Goal: Task Accomplishment & Management: Use online tool/utility

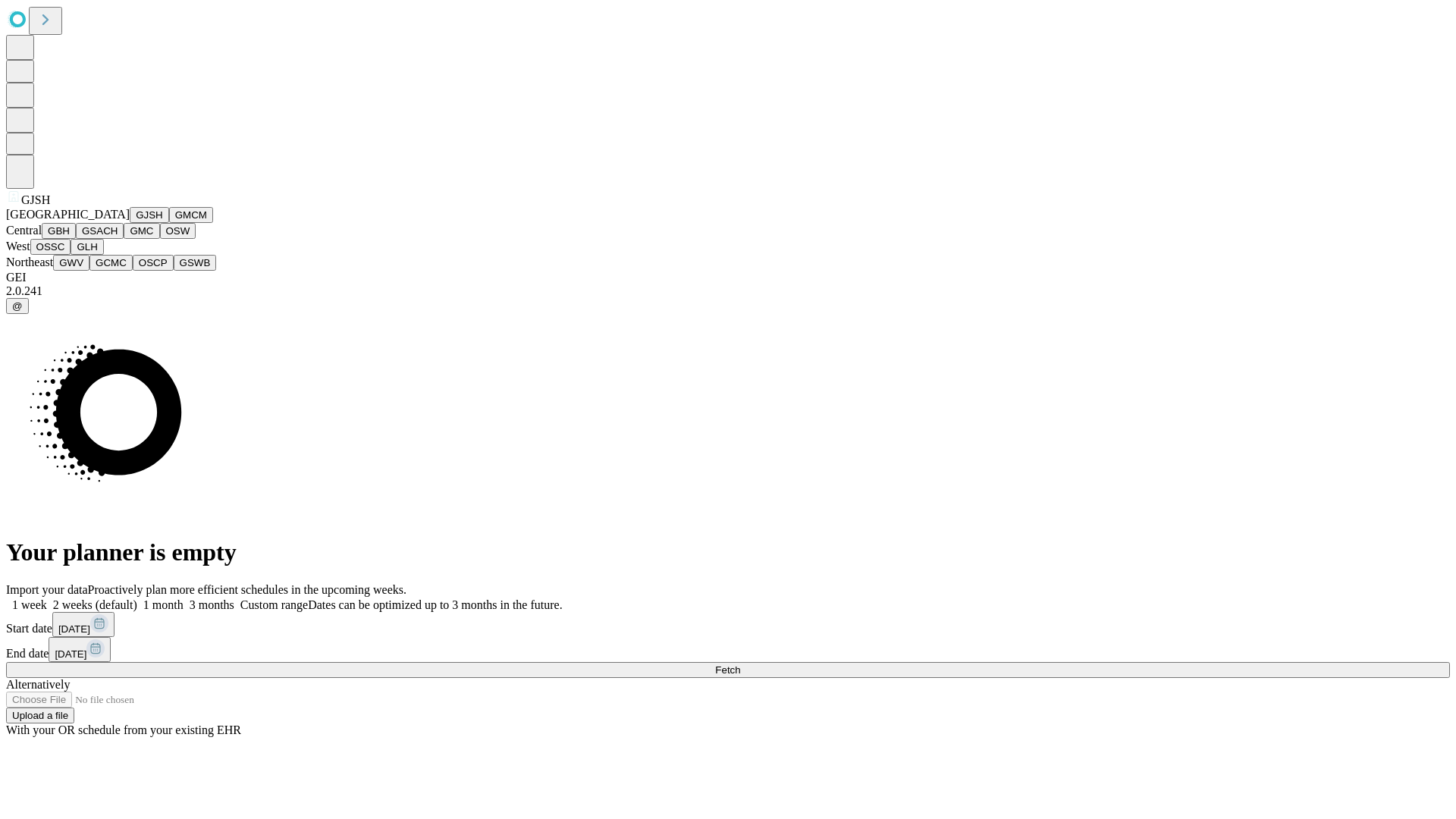
click at [130, 223] on button "GJSH" at bounding box center [149, 214] width 39 height 16
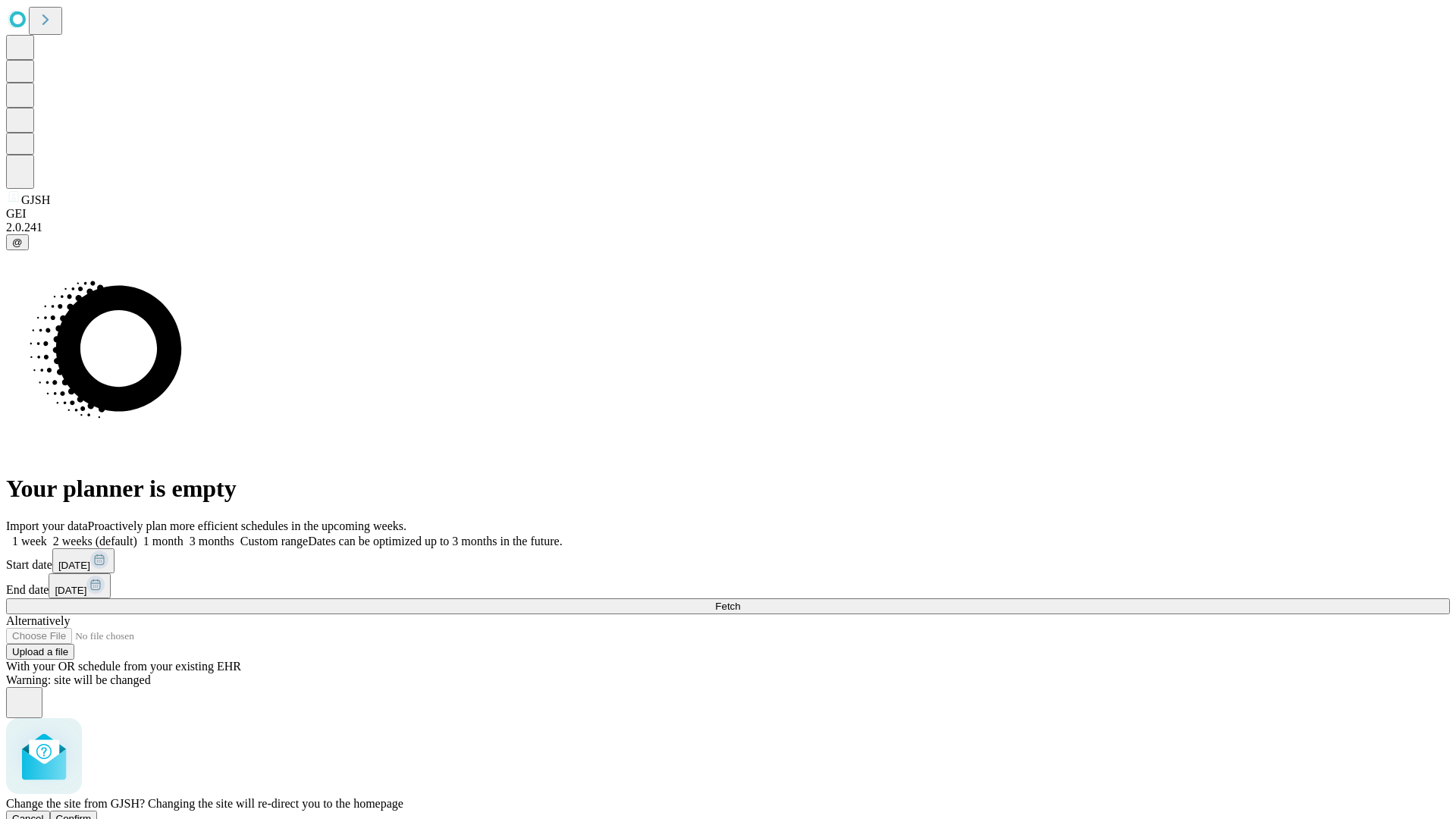
click at [91, 812] on span "Confirm" at bounding box center [73, 818] width 35 height 11
click at [47, 534] on label "1 week" at bounding box center [26, 541] width 41 height 13
click at [740, 600] on span "Fetch" at bounding box center [728, 606] width 25 height 11
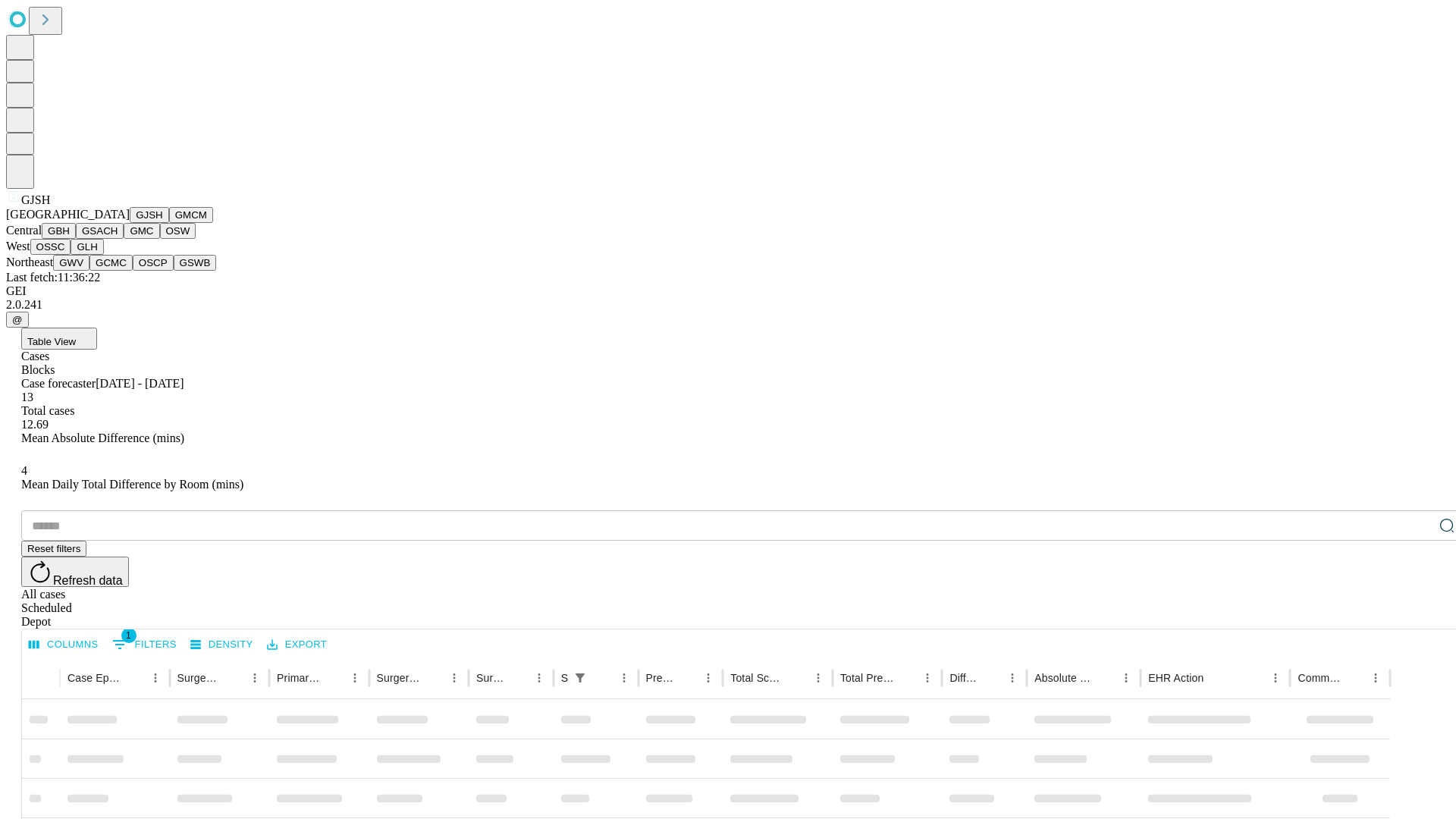
click at [170, 223] on button "GMCM" at bounding box center [192, 214] width 44 height 16
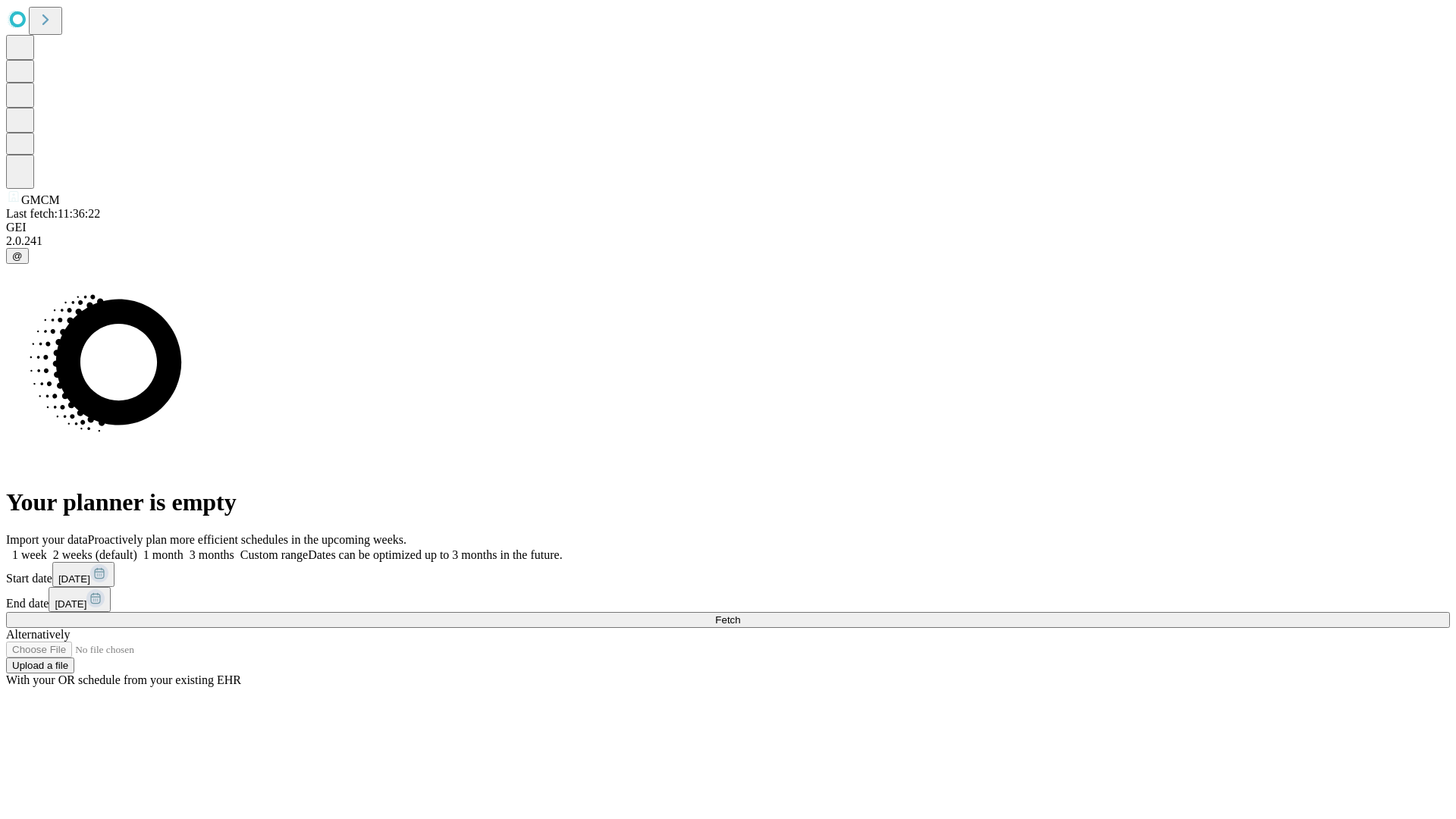
click at [47, 549] on label "1 week" at bounding box center [26, 555] width 41 height 13
click at [740, 614] on span "Fetch" at bounding box center [728, 620] width 25 height 11
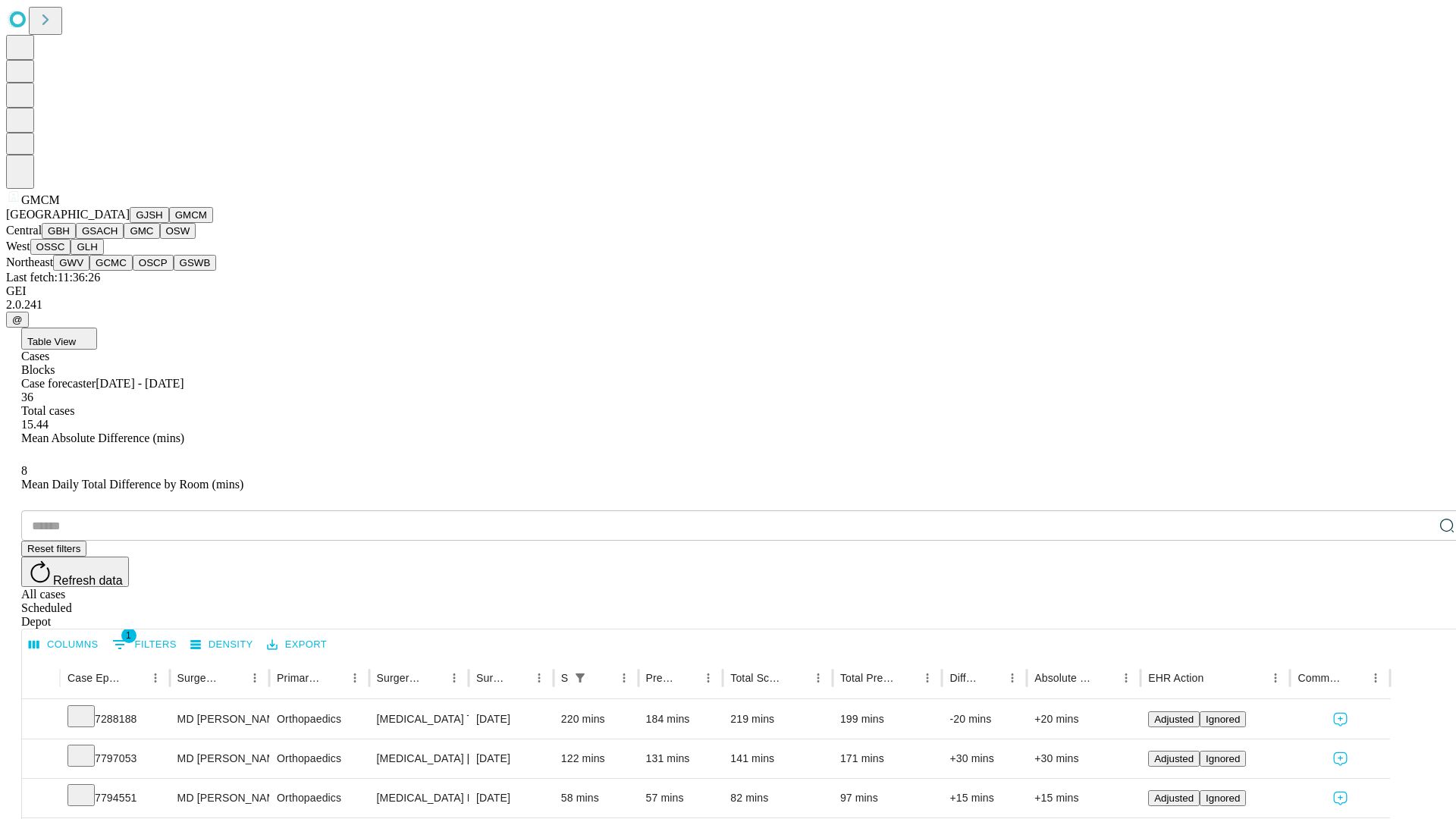
click at [76, 239] on button "GBH" at bounding box center [59, 230] width 34 height 16
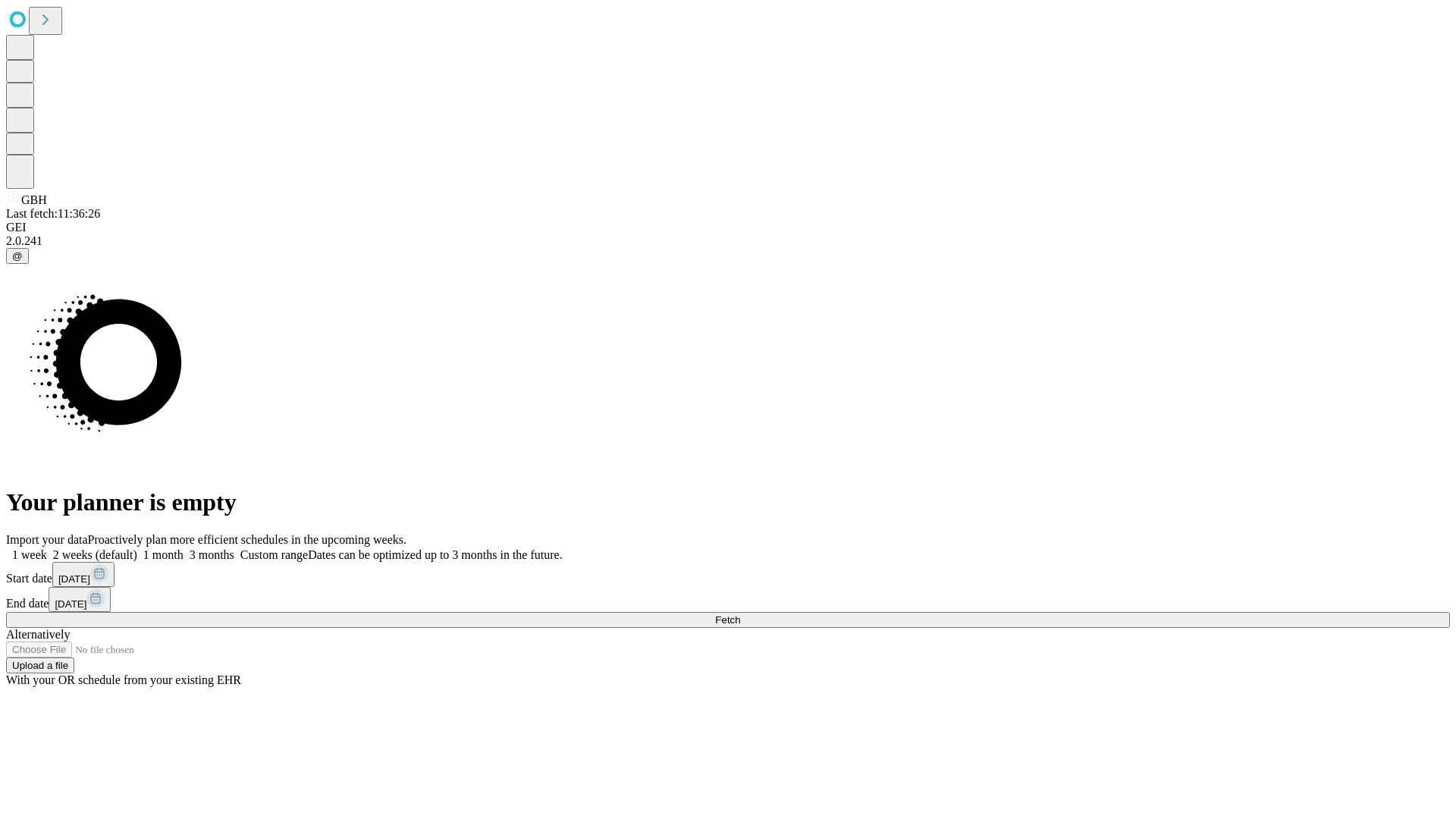
click at [47, 549] on label "1 week" at bounding box center [26, 555] width 41 height 13
click at [740, 614] on span "Fetch" at bounding box center [728, 620] width 25 height 11
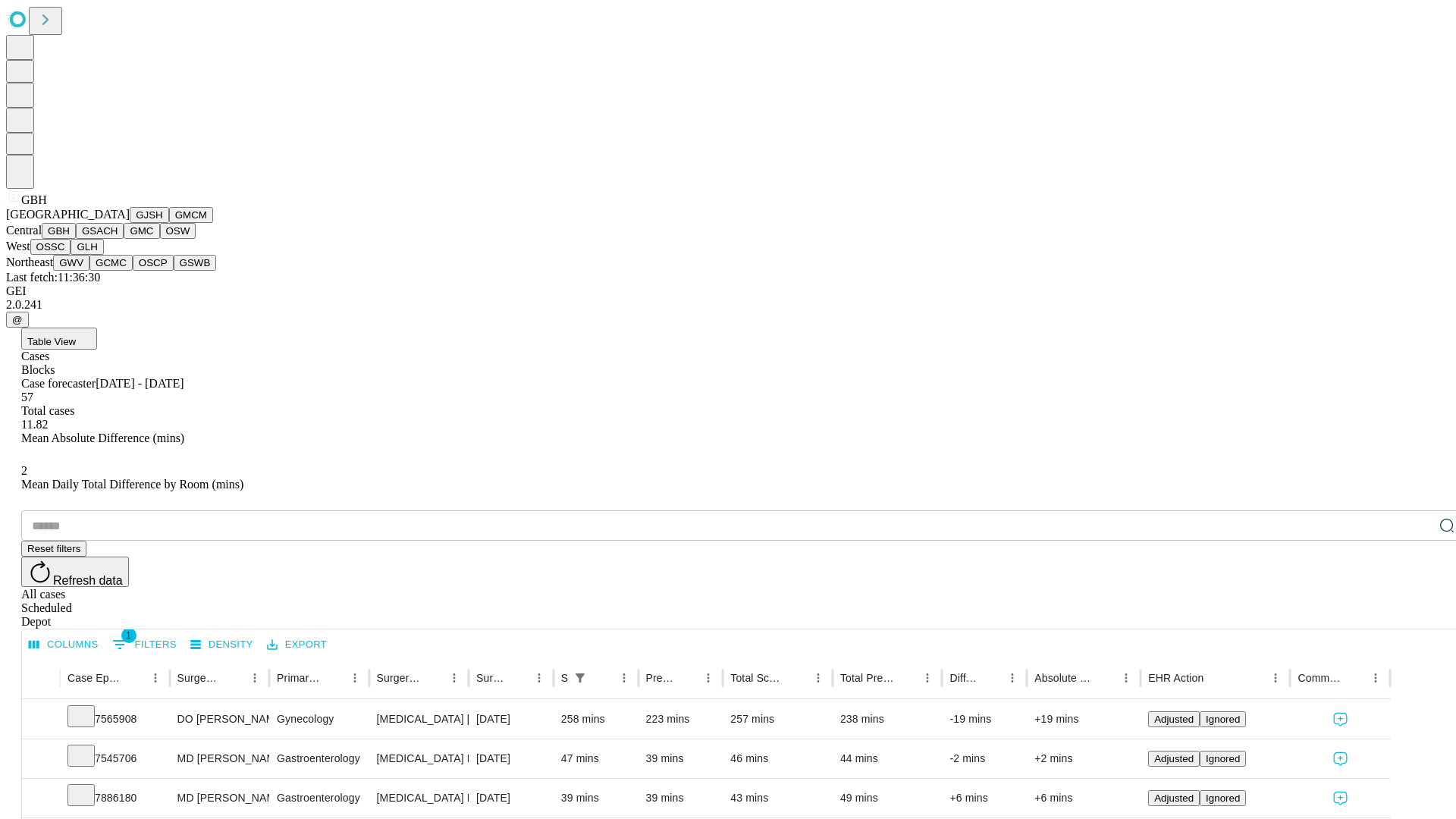
click at [117, 239] on button "GSACH" at bounding box center [100, 230] width 48 height 16
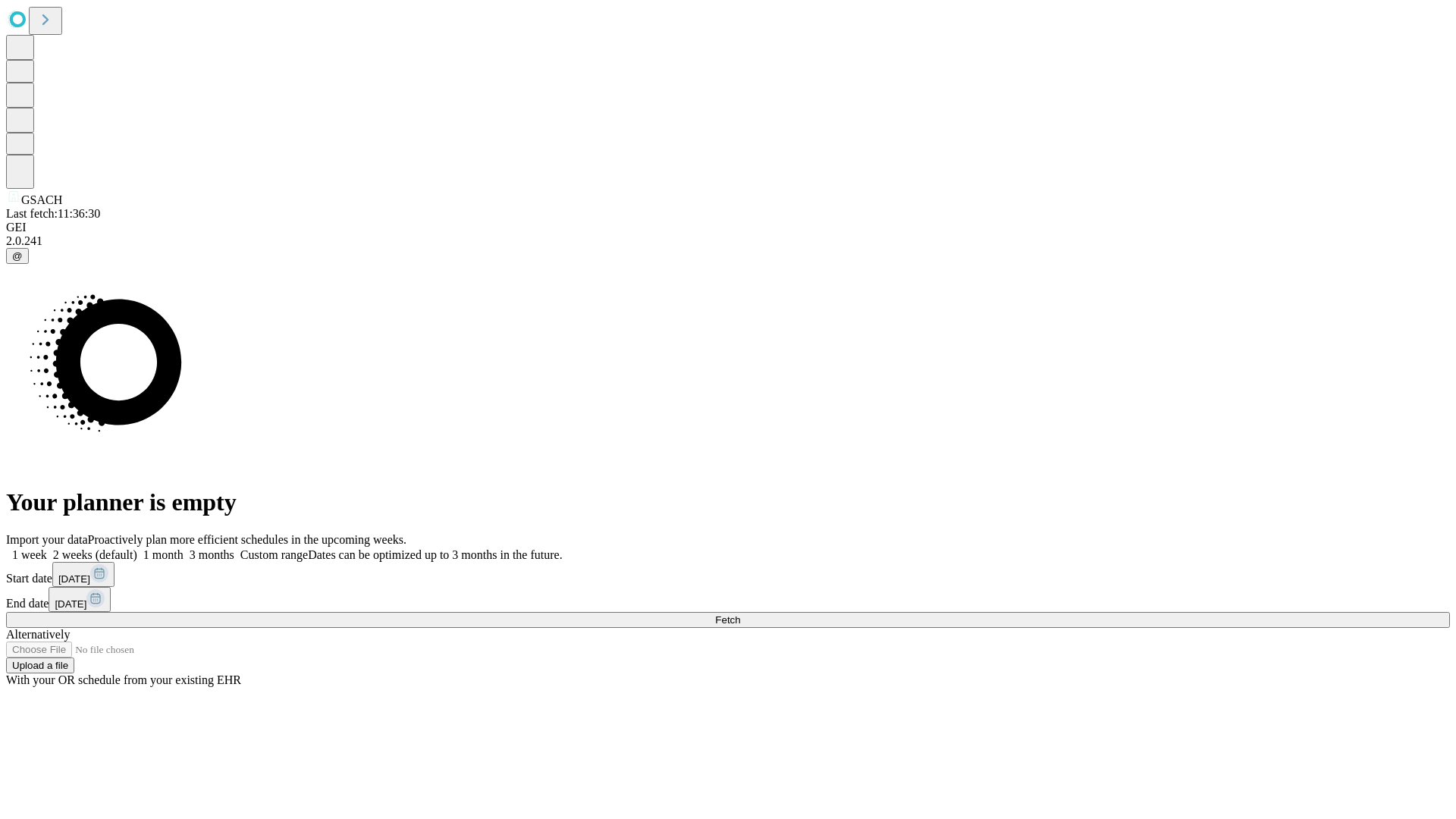
click at [47, 549] on label "1 week" at bounding box center [26, 555] width 41 height 13
click at [740, 614] on span "Fetch" at bounding box center [728, 620] width 25 height 11
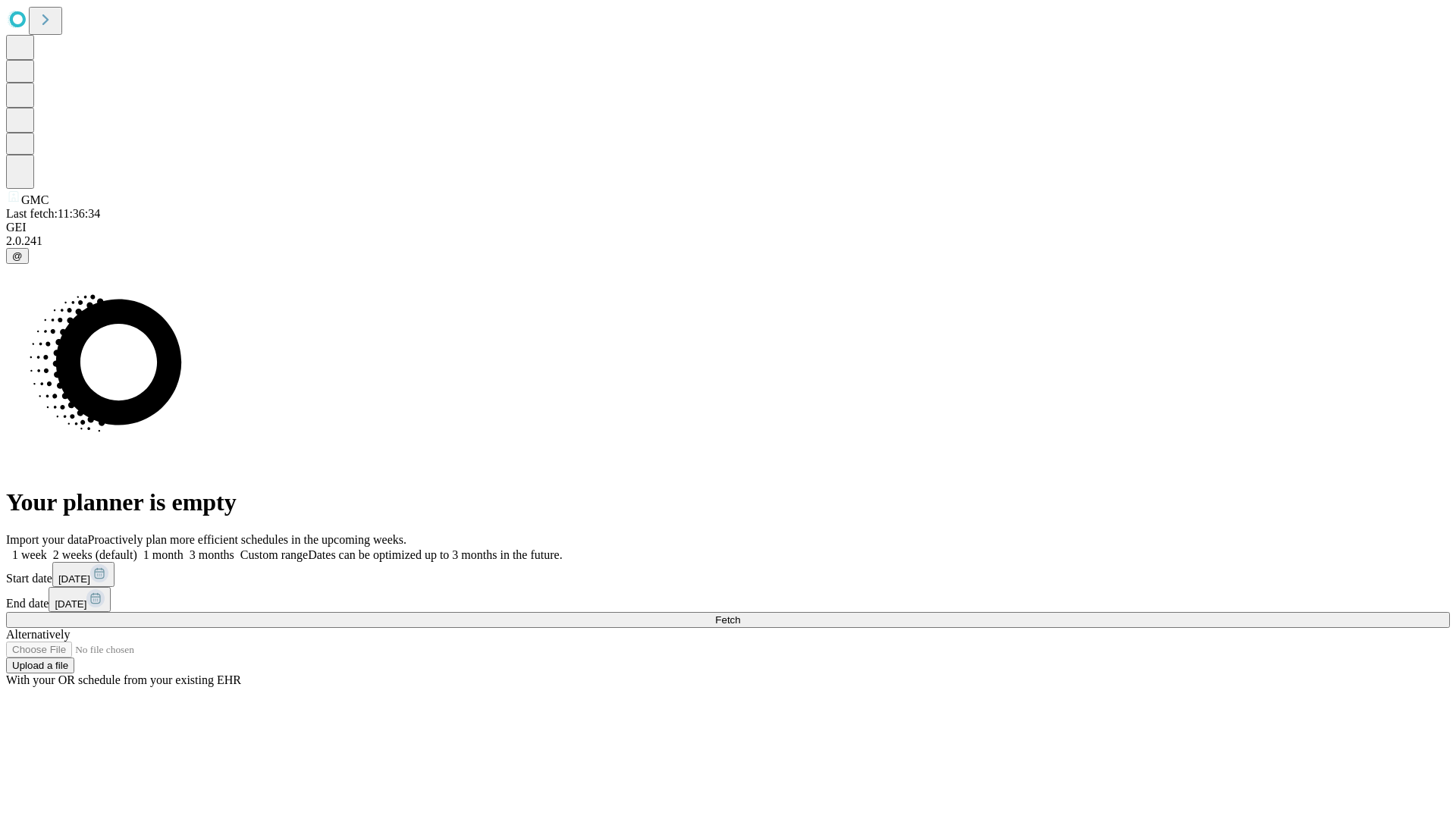
click at [47, 549] on label "1 week" at bounding box center [26, 555] width 41 height 13
click at [740, 614] on span "Fetch" at bounding box center [728, 620] width 25 height 11
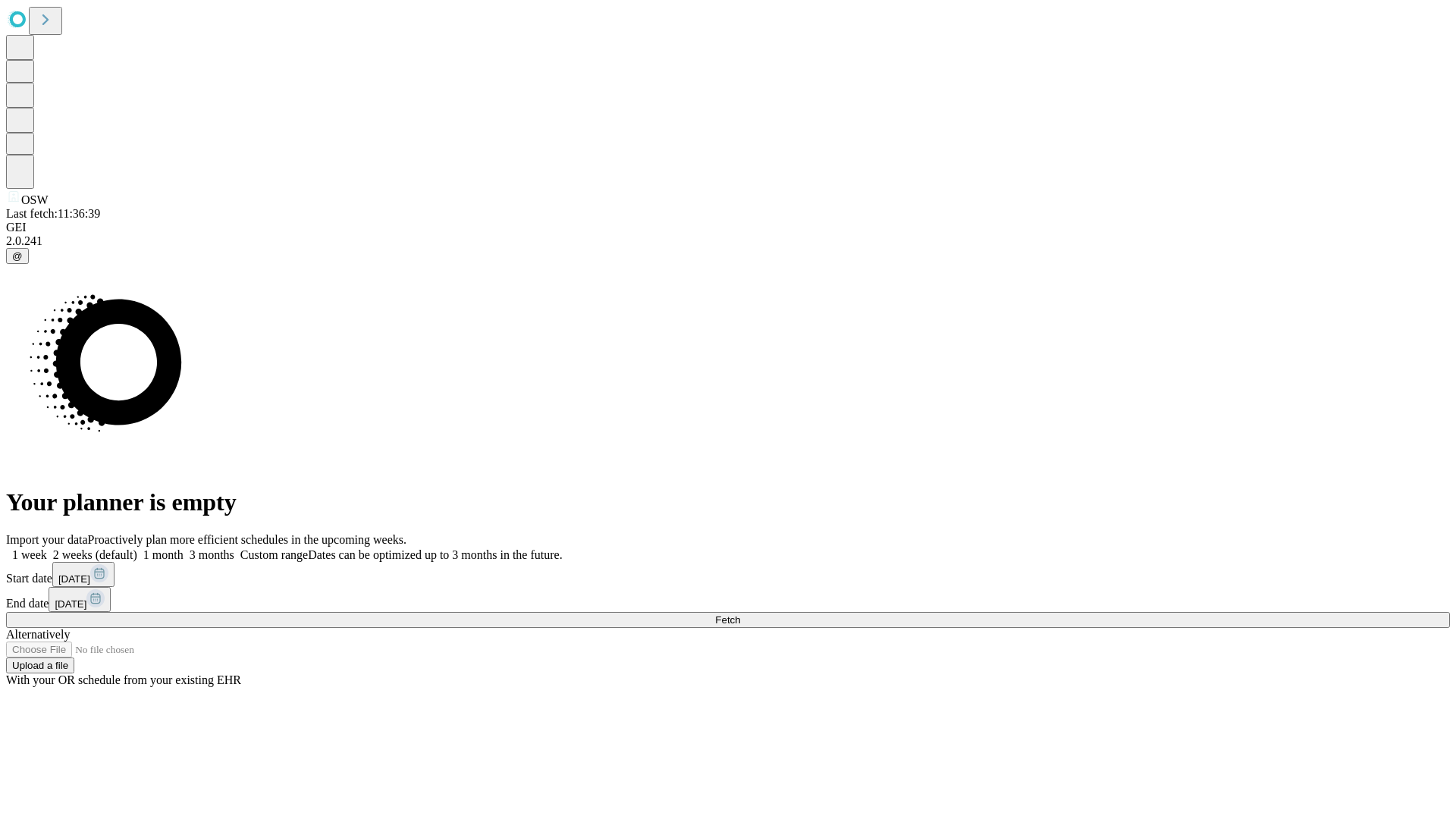
click at [47, 549] on label "1 week" at bounding box center [26, 555] width 41 height 13
click at [740, 614] on span "Fetch" at bounding box center [728, 620] width 25 height 11
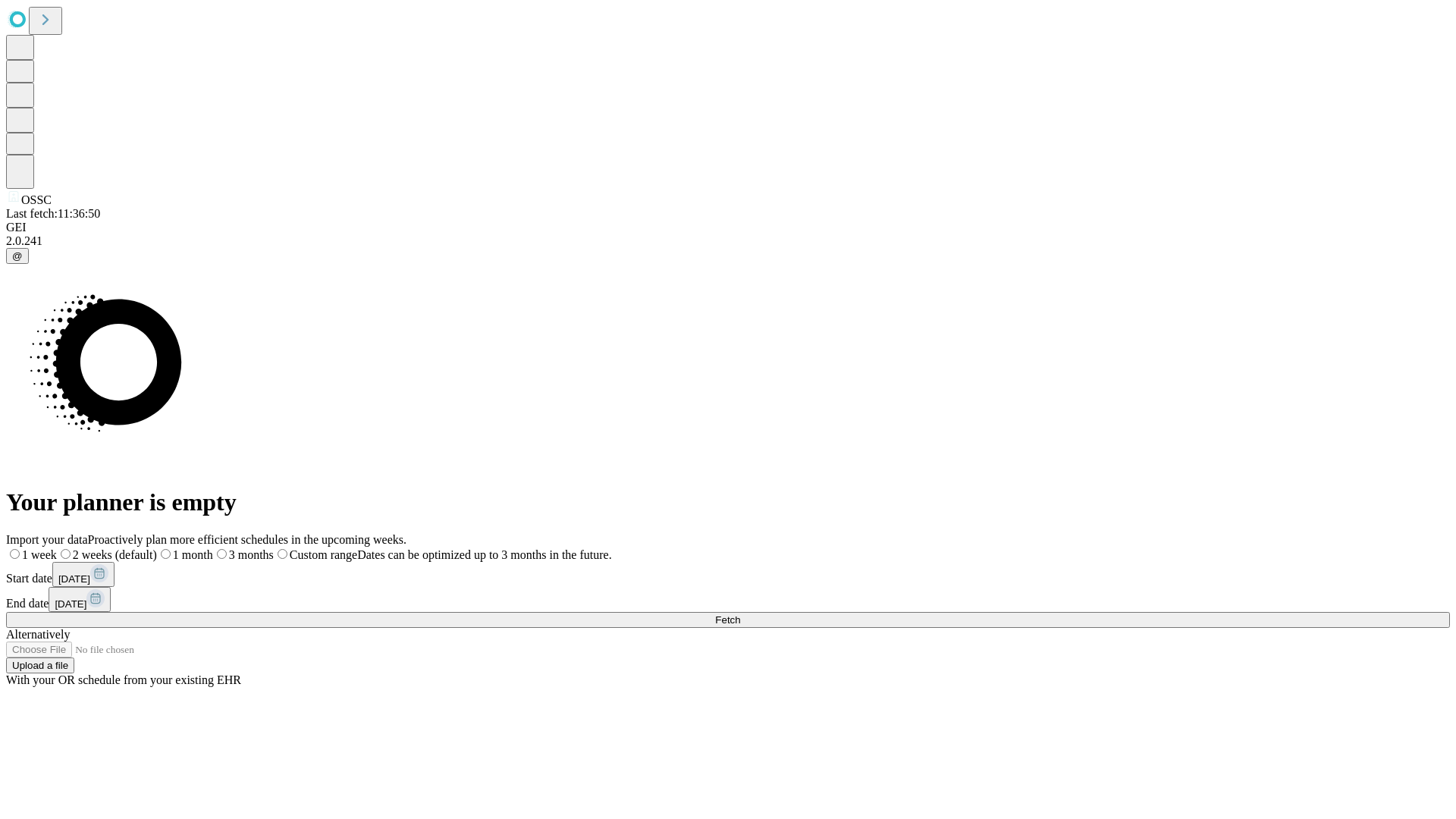
click at [740, 614] on span "Fetch" at bounding box center [728, 620] width 25 height 11
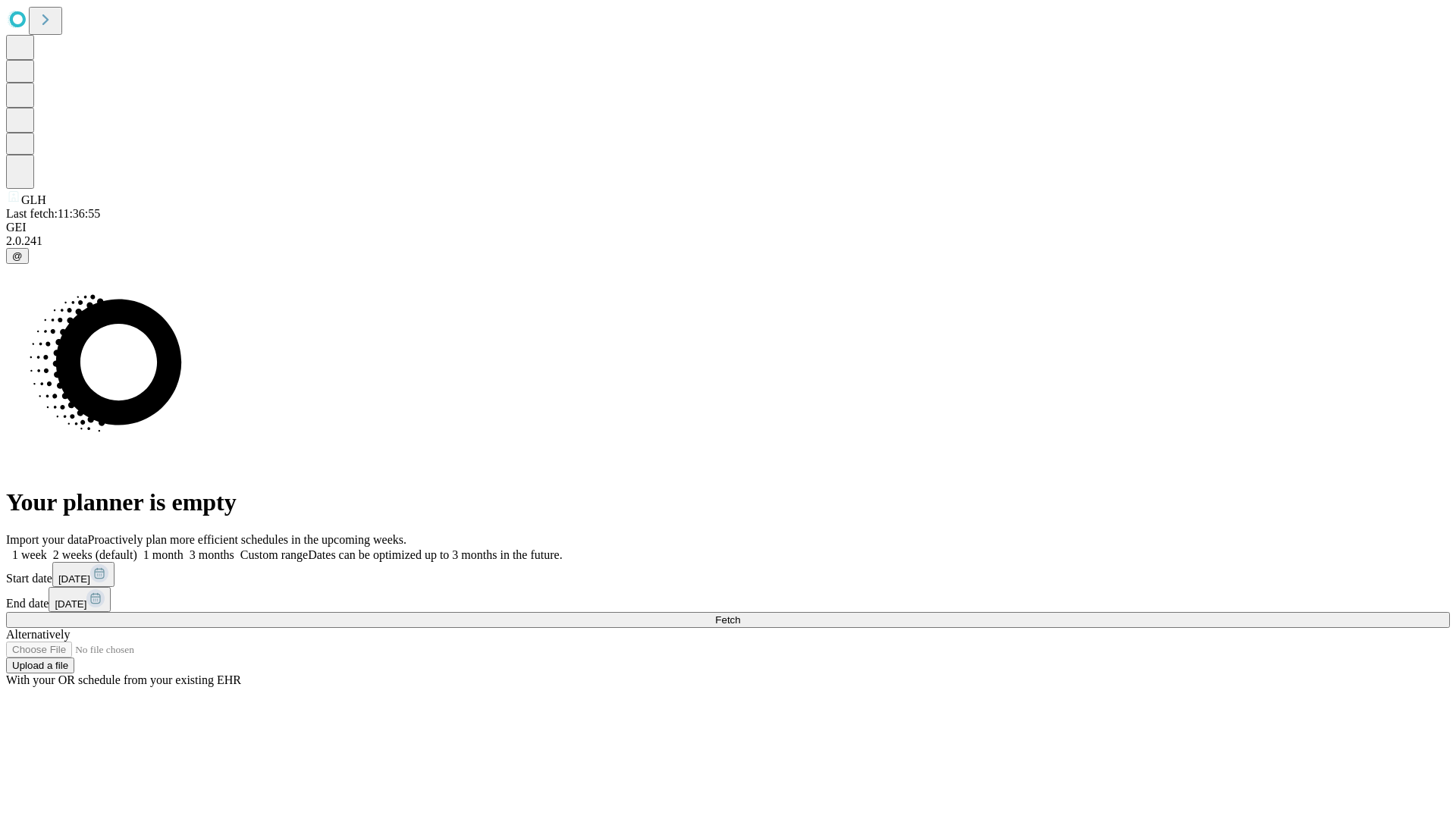
click at [47, 549] on label "1 week" at bounding box center [26, 555] width 41 height 13
click at [740, 614] on span "Fetch" at bounding box center [728, 620] width 25 height 11
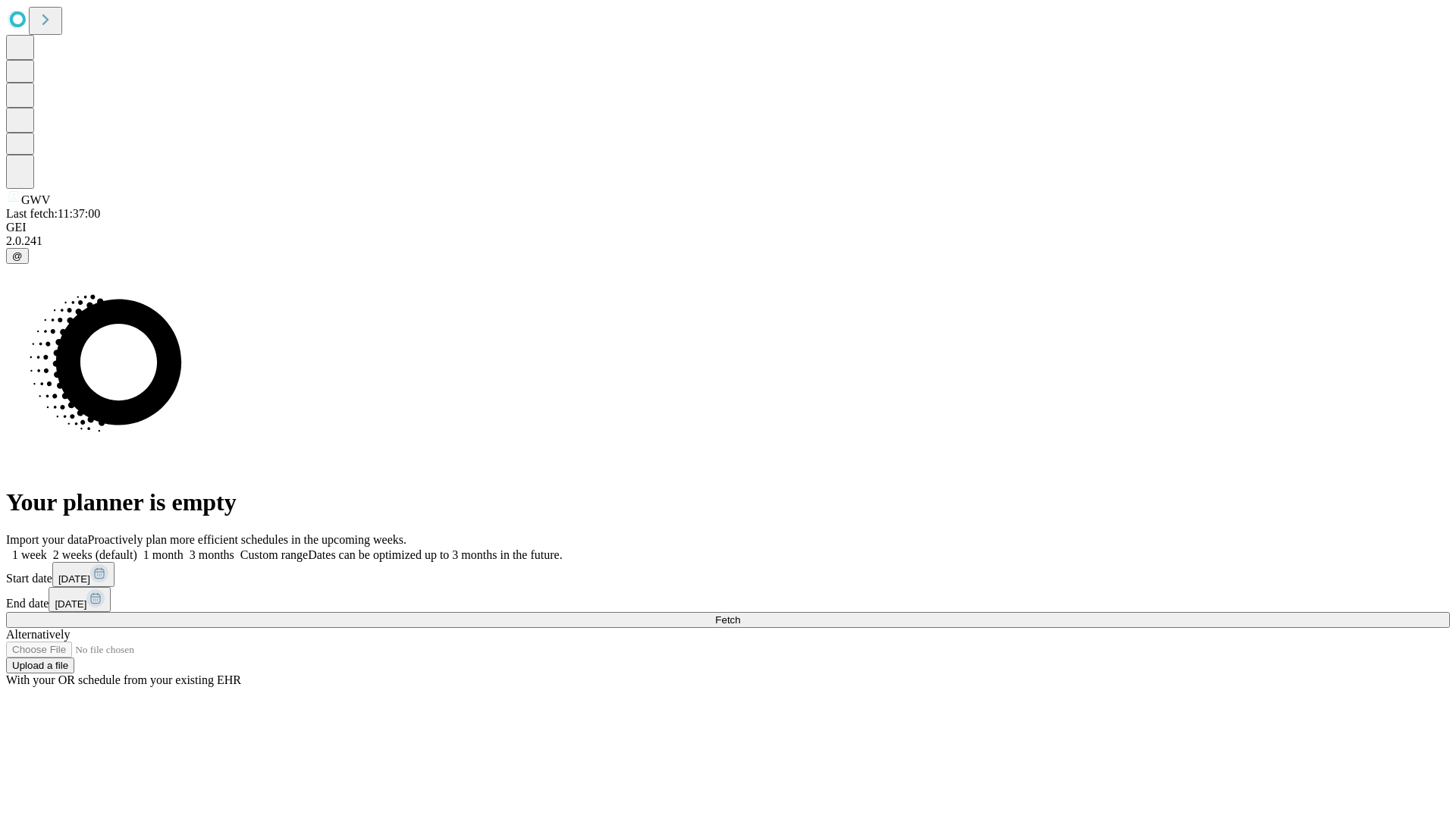
click at [47, 549] on label "1 week" at bounding box center [26, 555] width 41 height 13
click at [740, 614] on span "Fetch" at bounding box center [728, 620] width 25 height 11
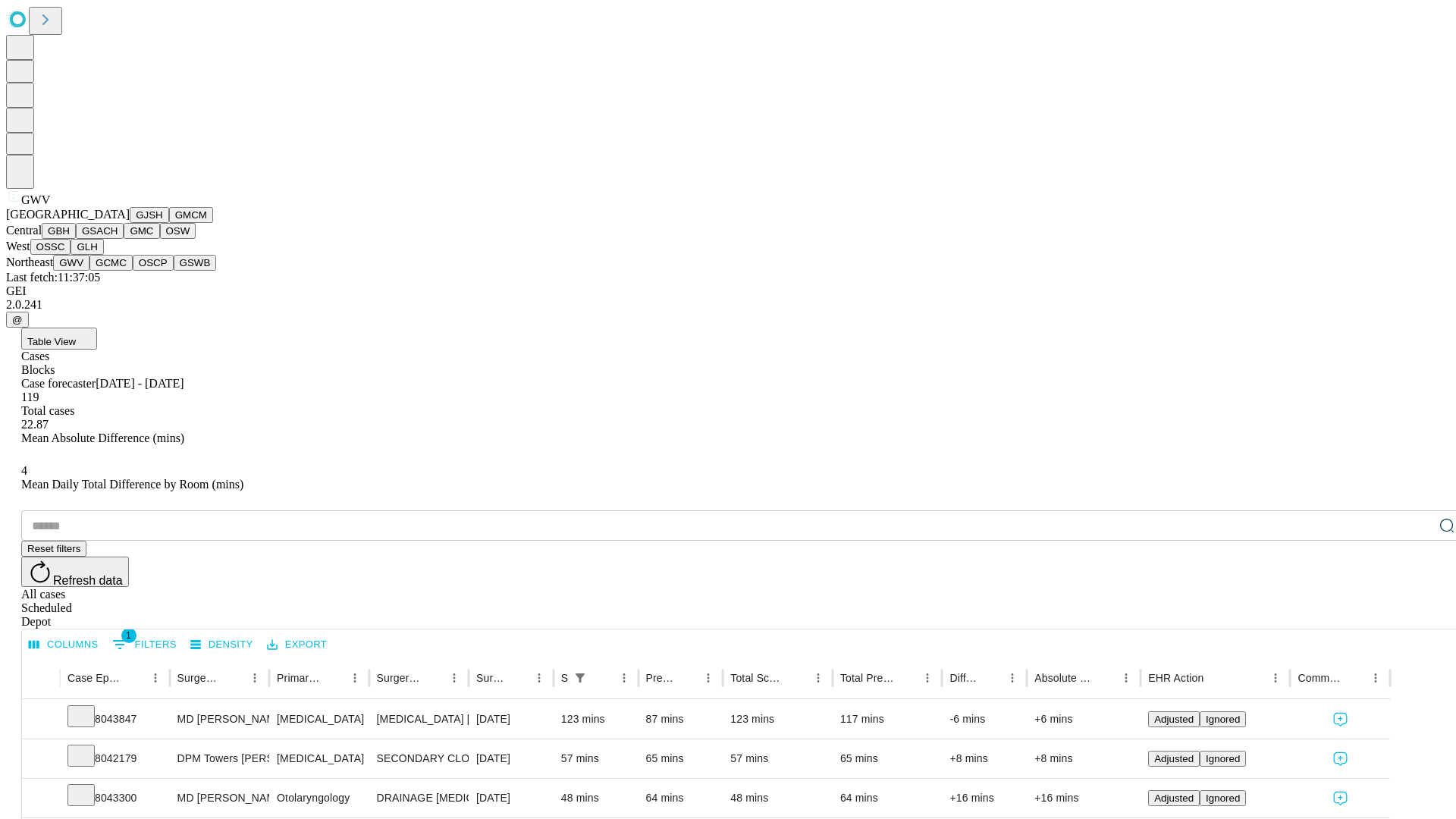
click at [117, 270] on button "GCMC" at bounding box center [111, 262] width 43 height 16
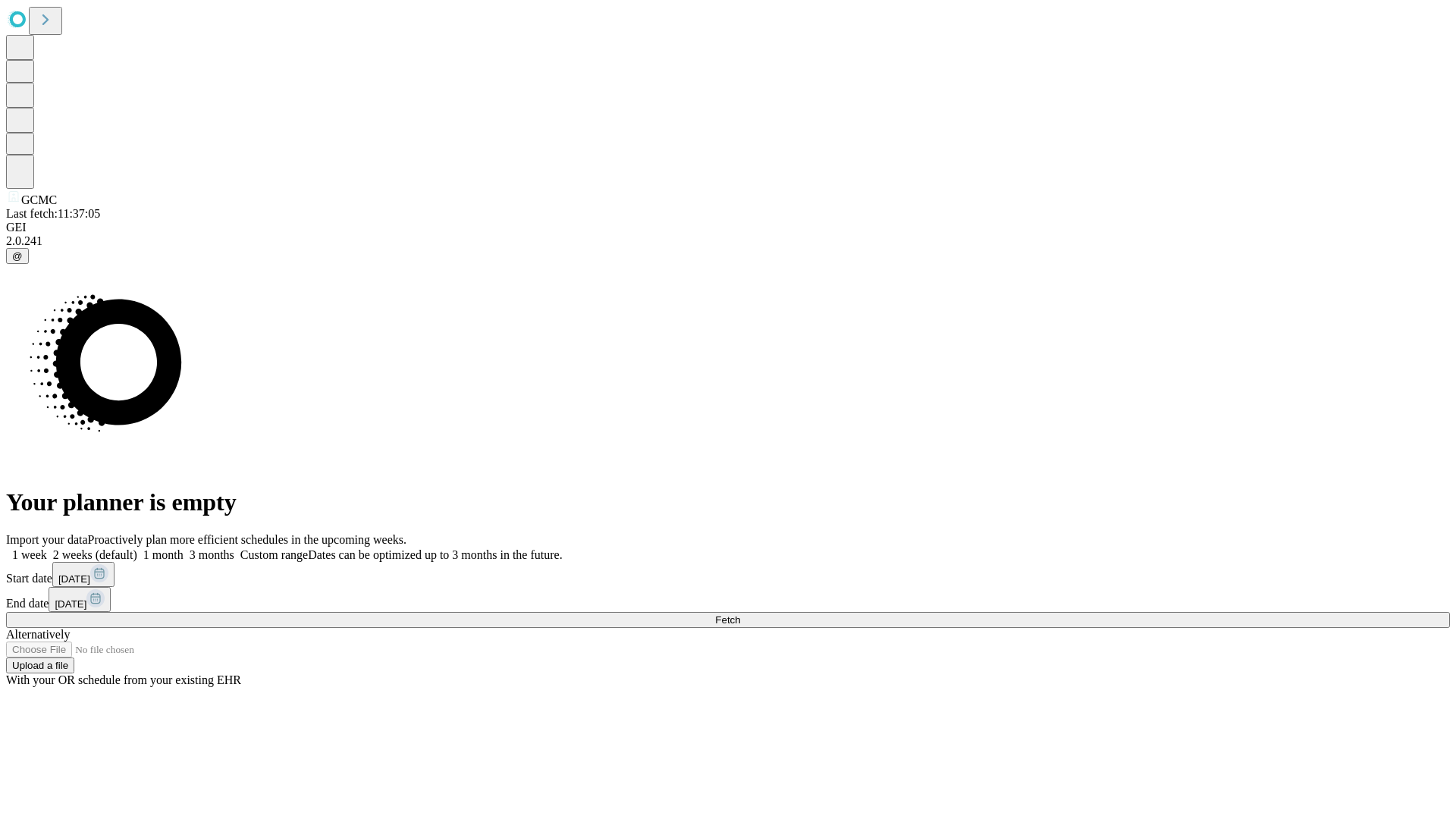
click at [47, 549] on label "1 week" at bounding box center [26, 555] width 41 height 13
click at [740, 614] on span "Fetch" at bounding box center [728, 620] width 25 height 11
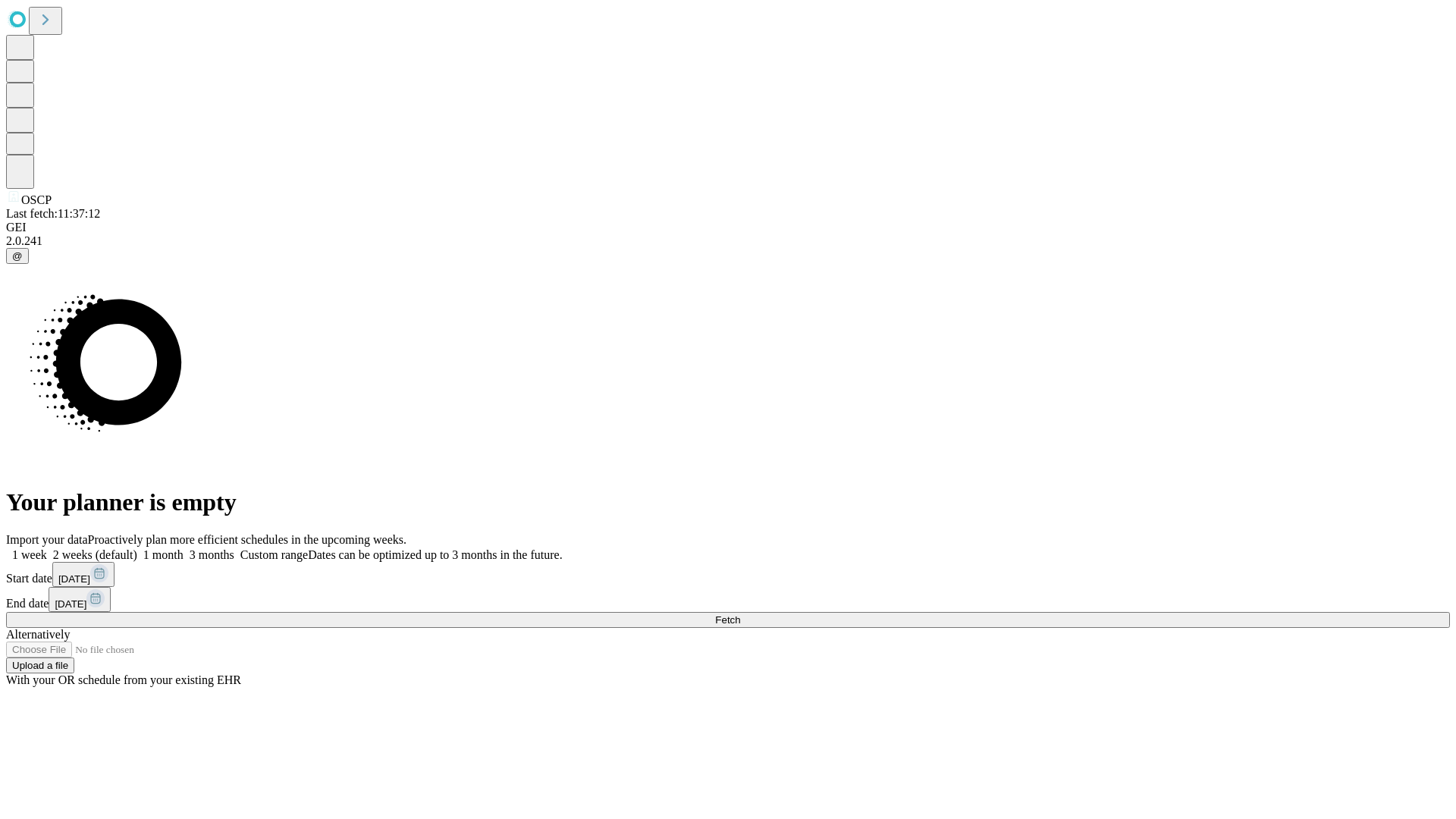
click at [47, 549] on label "1 week" at bounding box center [26, 555] width 41 height 13
click at [740, 614] on span "Fetch" at bounding box center [728, 620] width 25 height 11
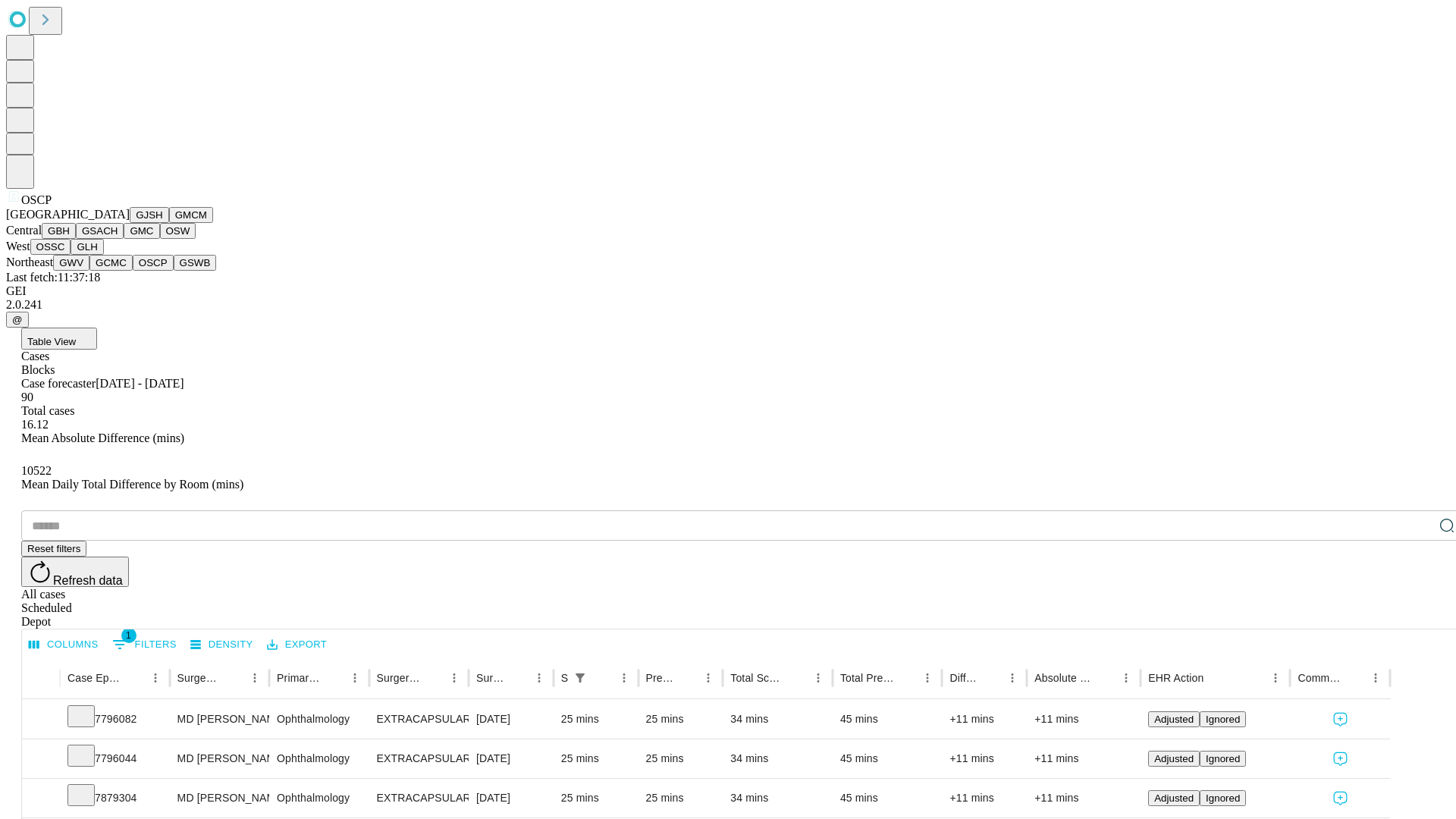
click at [173, 270] on button "GSWB" at bounding box center [194, 262] width 43 height 16
